Goal: Information Seeking & Learning: Learn about a topic

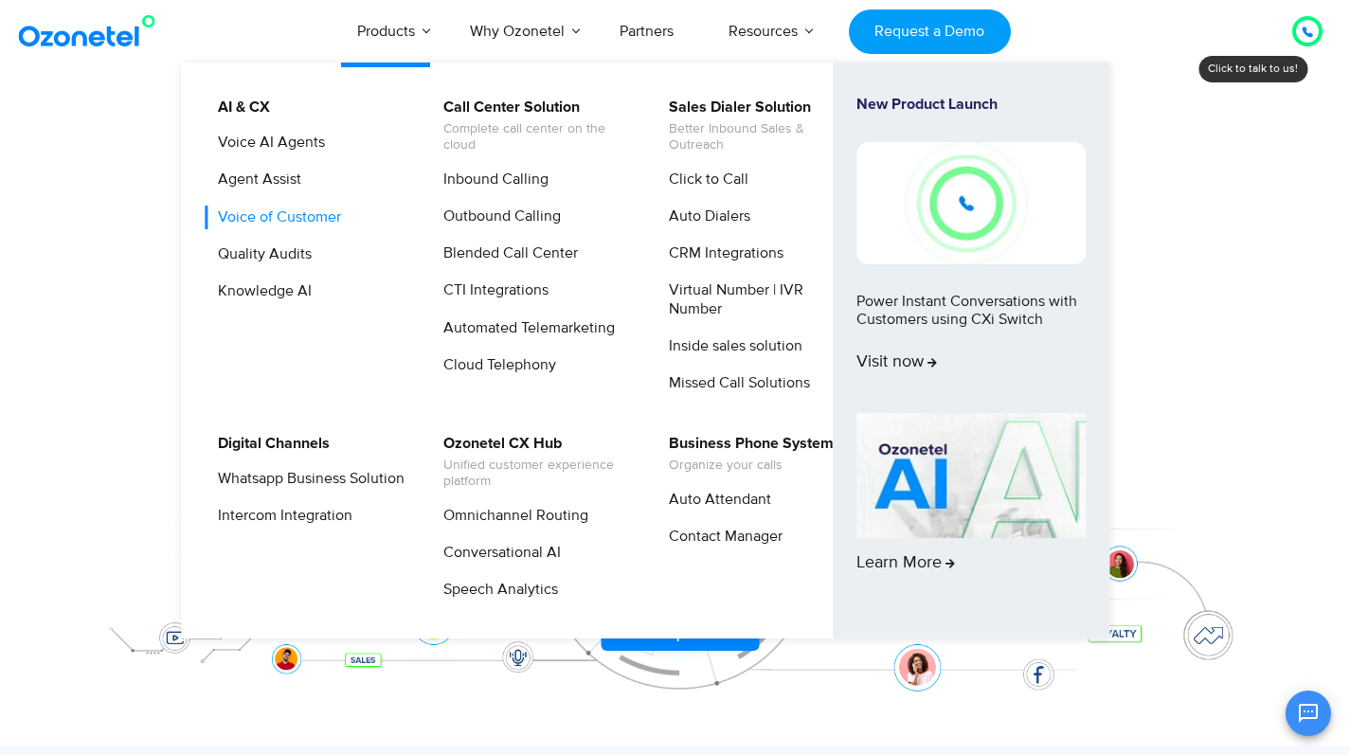
click at [278, 212] on link "Voice of Customer" at bounding box center [275, 218] width 138 height 24
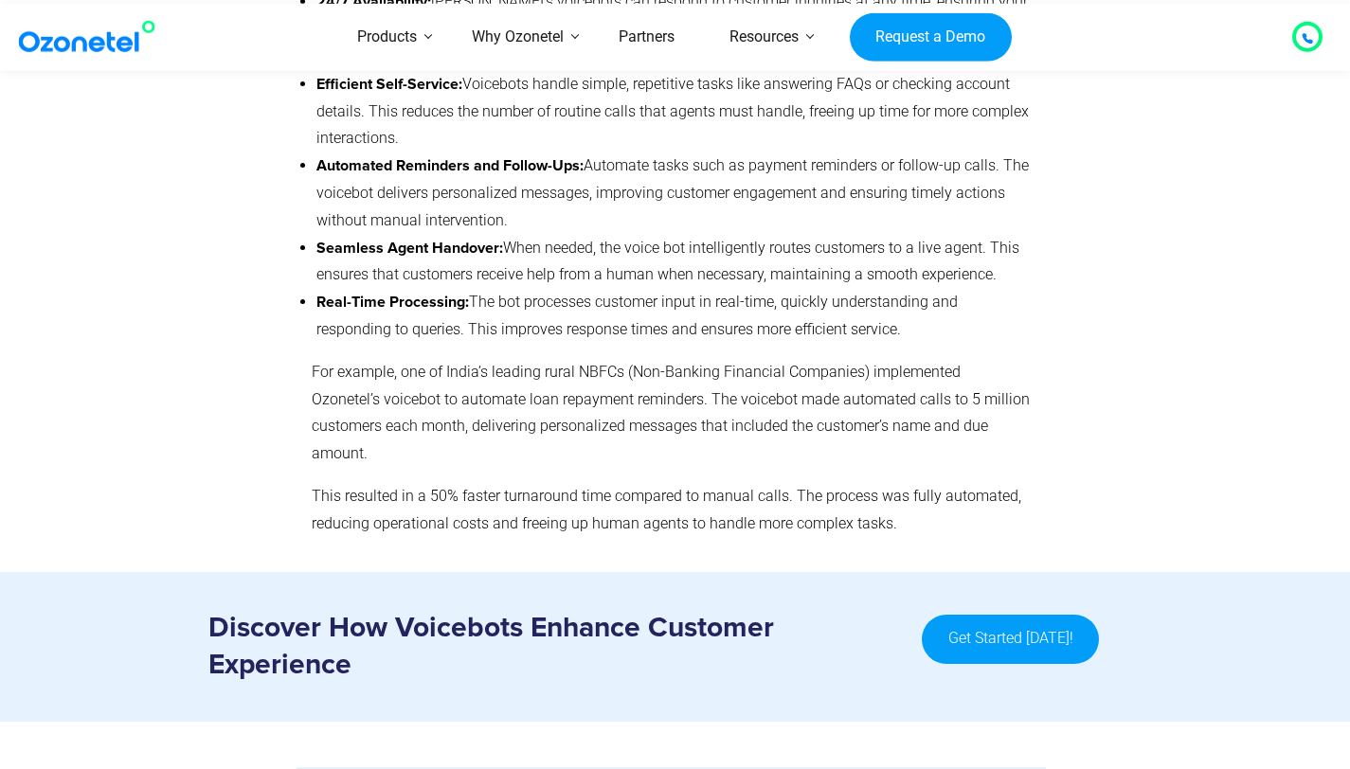
scroll to position [5774, 0]
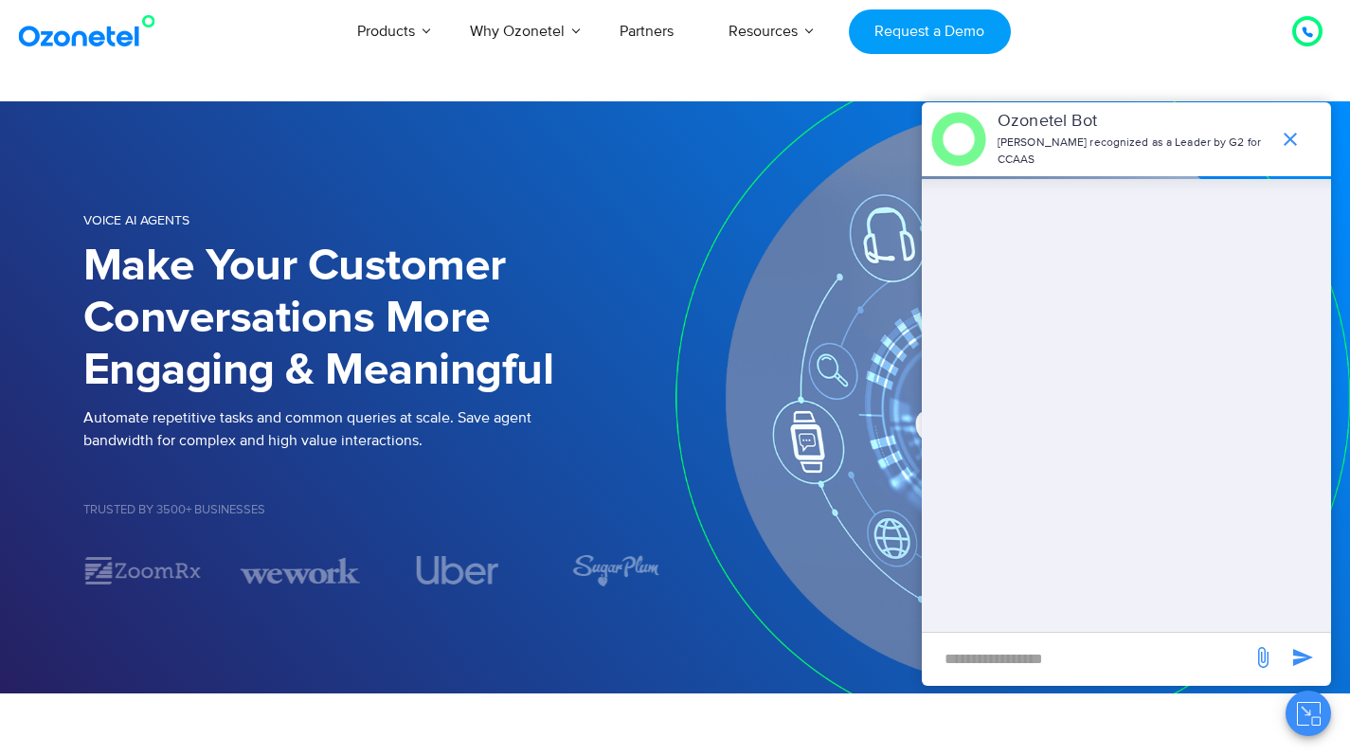
scroll to position [160, 0]
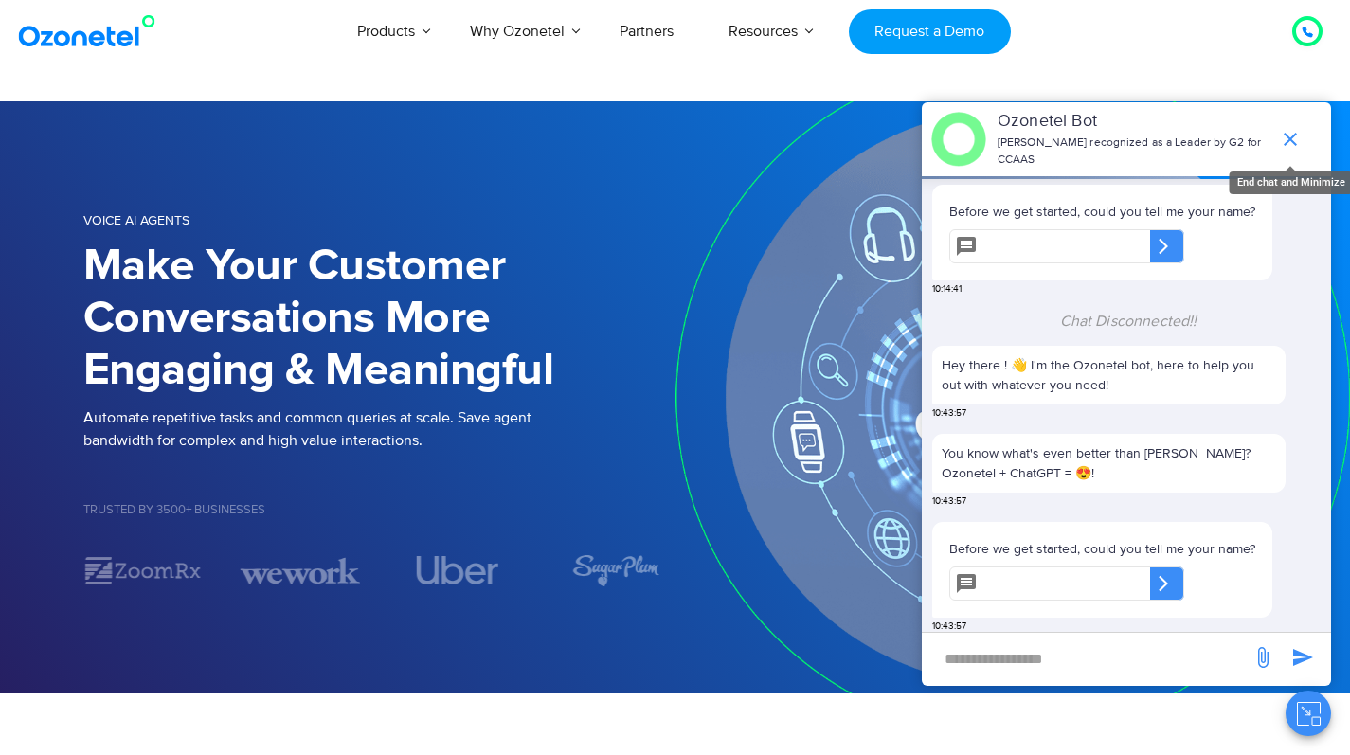
click at [1288, 128] on icon "end chat or minimize" at bounding box center [1290, 139] width 23 height 23
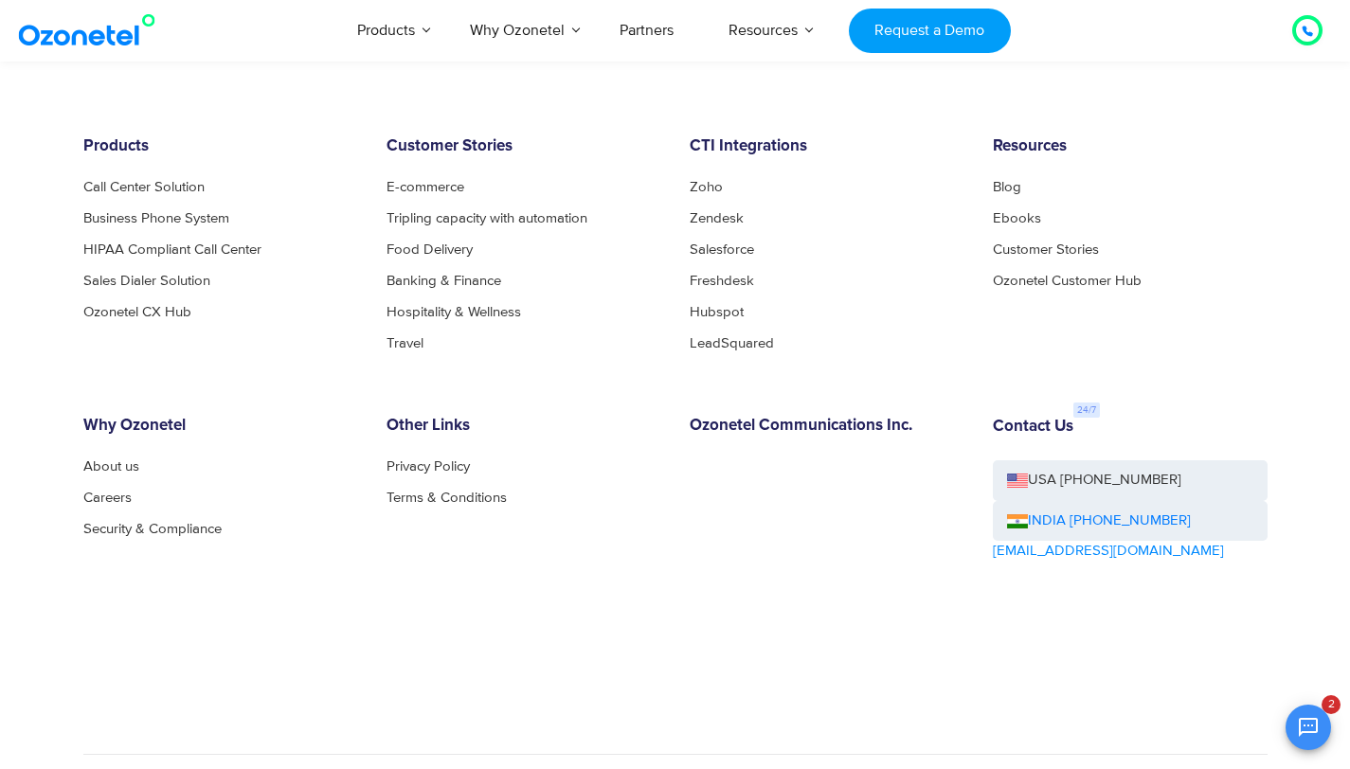
scroll to position [4231, 0]
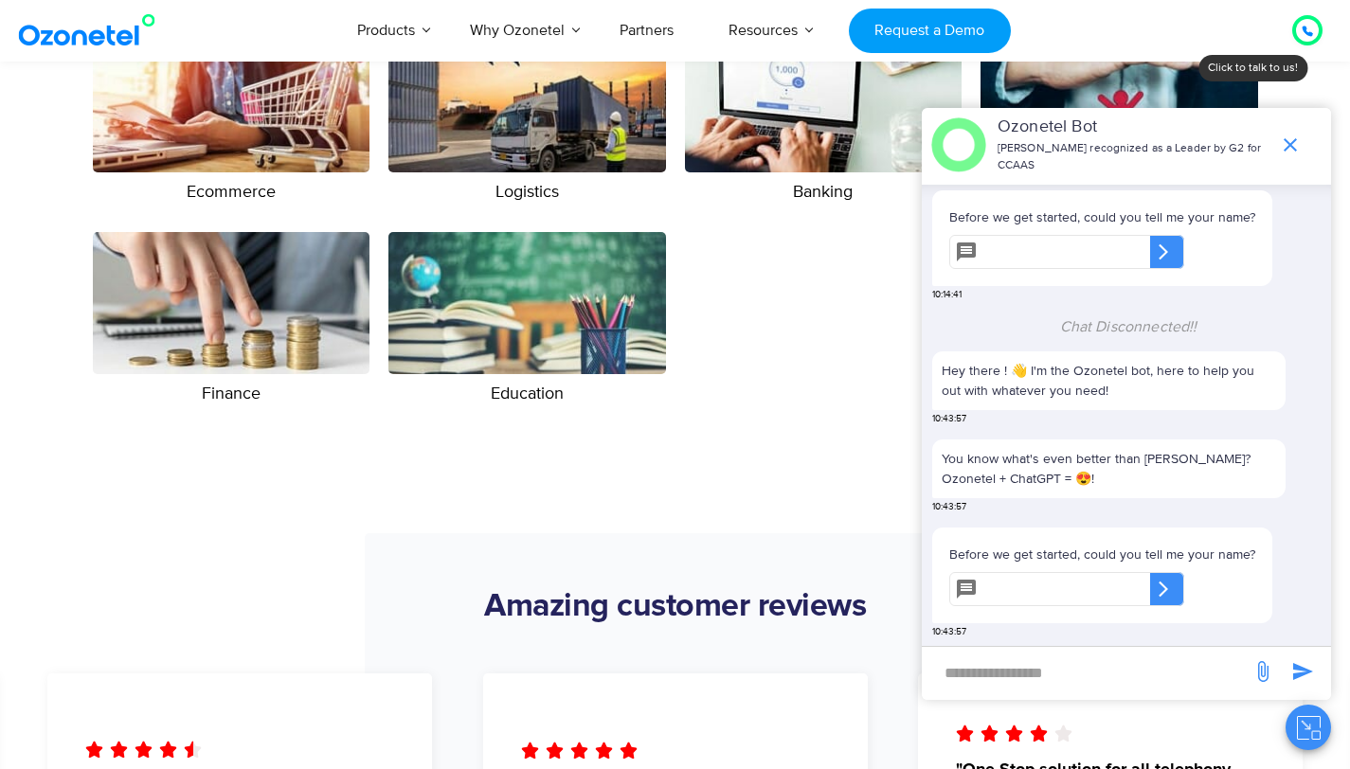
scroll to position [3421, 0]
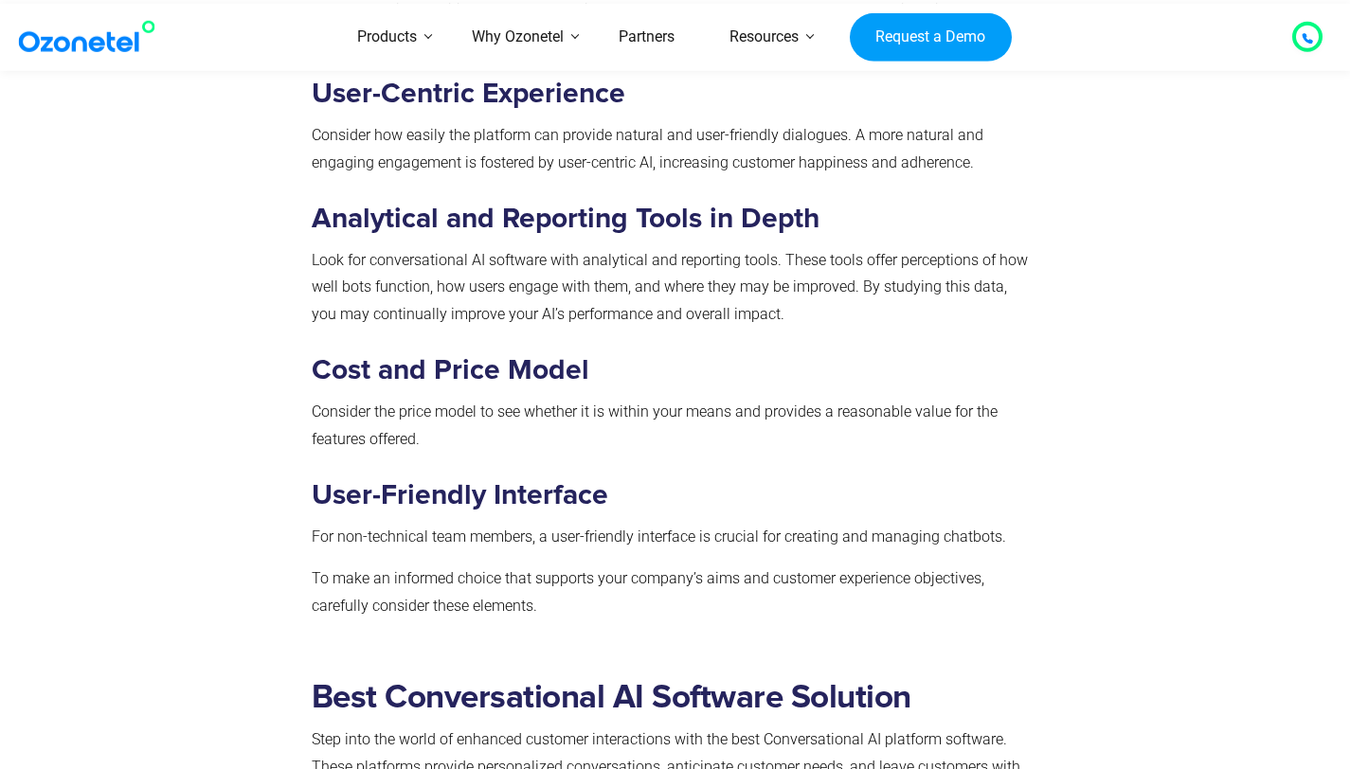
scroll to position [2367, 0]
